Goal: Task Accomplishment & Management: Manage account settings

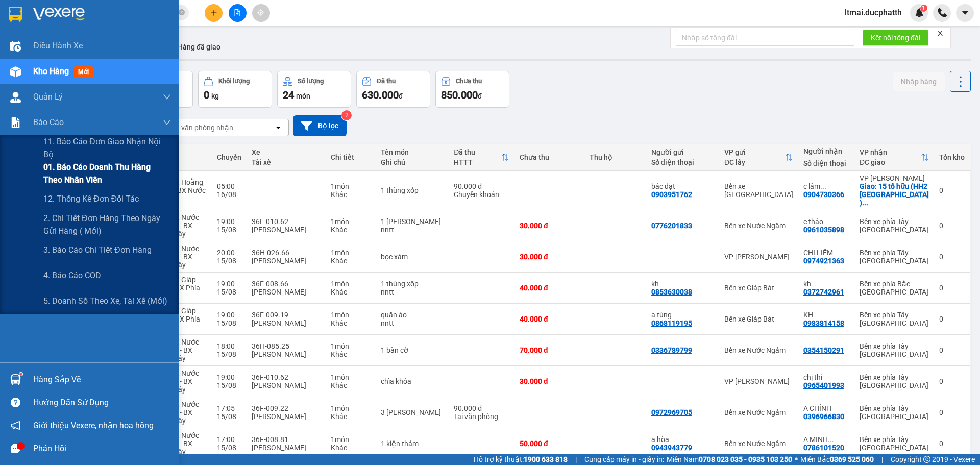
click at [80, 183] on span "01. Báo cáo doanh thu hàng theo nhân viên" at bounding box center [107, 174] width 128 height 26
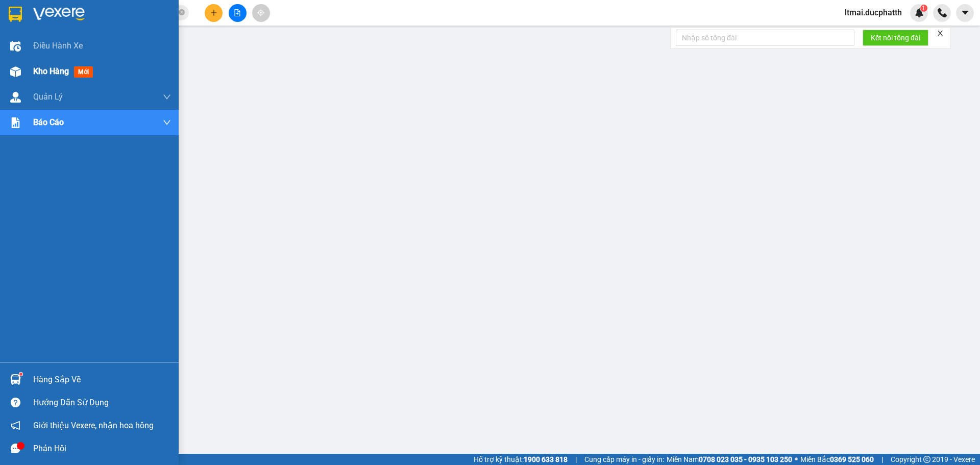
click at [14, 75] on img at bounding box center [15, 71] width 11 height 11
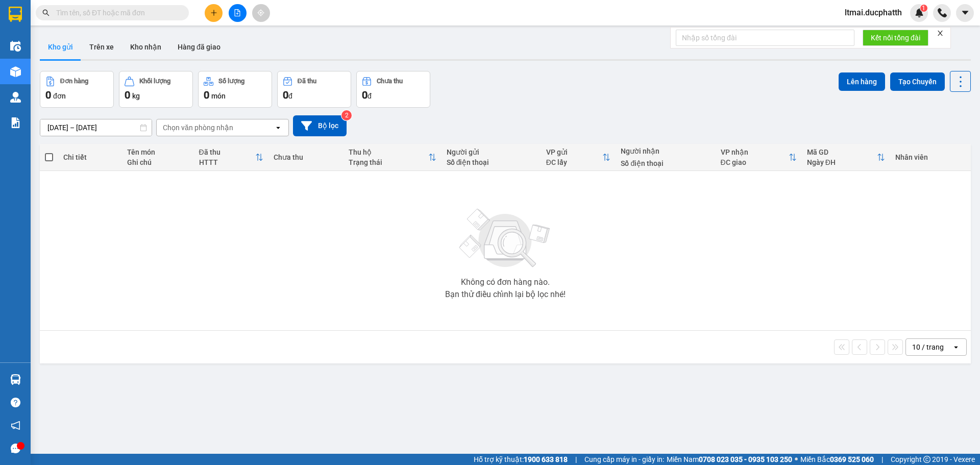
click at [860, 16] on span "ltmai.ducphatth" at bounding box center [872, 12] width 73 height 13
click at [858, 32] on span "Đăng xuất" at bounding box center [877, 31] width 53 height 11
